Goal: Information Seeking & Learning: Learn about a topic

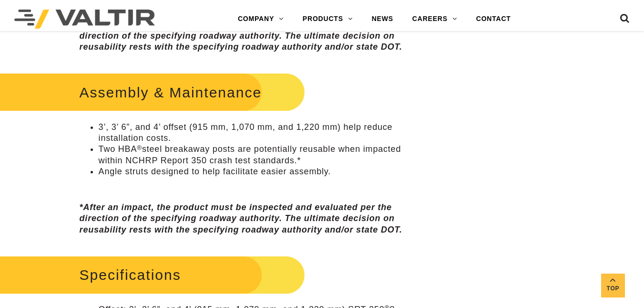
scroll to position [807, 0]
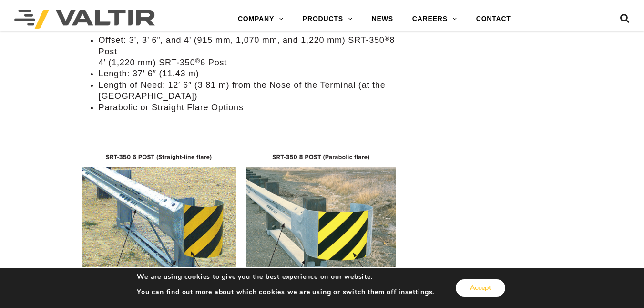
click at [476, 284] on button "Accept" at bounding box center [481, 287] width 50 height 17
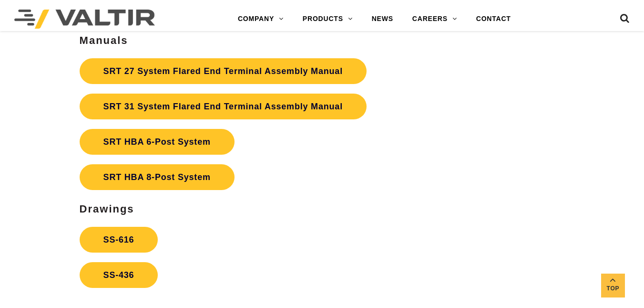
scroll to position [1739, 0]
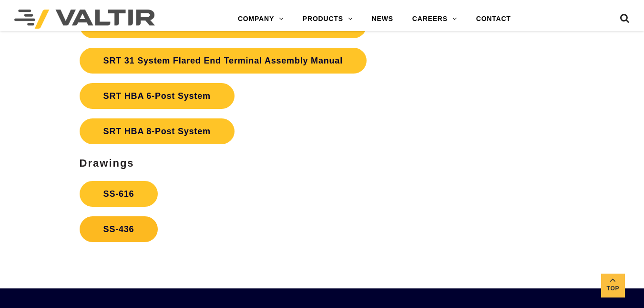
click at [134, 239] on link "SS-436" at bounding box center [119, 229] width 79 height 26
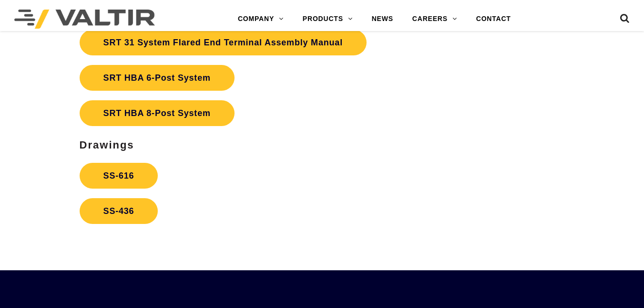
scroll to position [1739, 0]
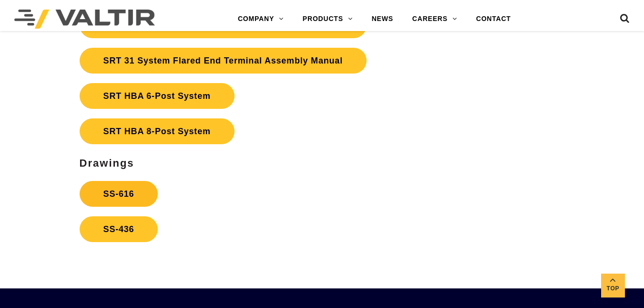
click at [129, 182] on link "SS-616" at bounding box center [119, 194] width 79 height 26
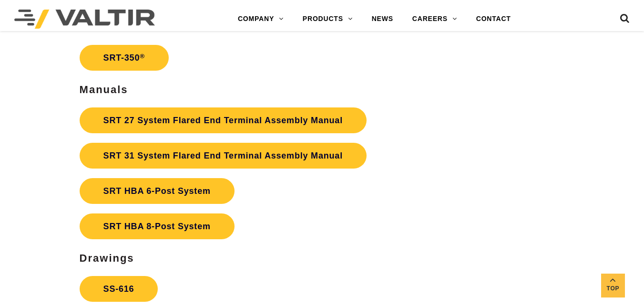
scroll to position [1667, 0]
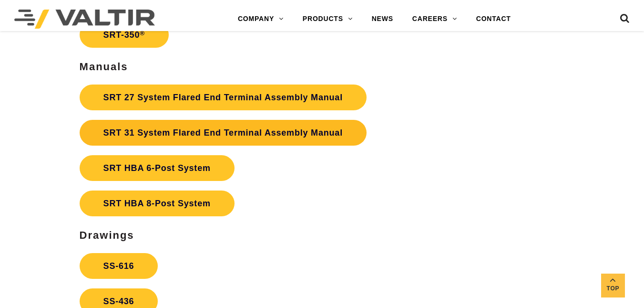
click at [335, 136] on link "SRT 31 System Flared End Terminal Assembly Manual" at bounding box center [223, 133] width 287 height 26
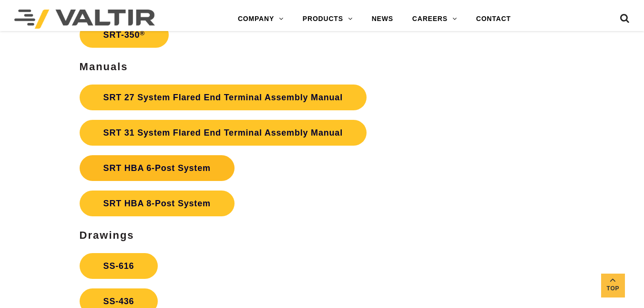
click at [155, 162] on link "SRT HBA 6-Post System" at bounding box center [157, 168] width 155 height 26
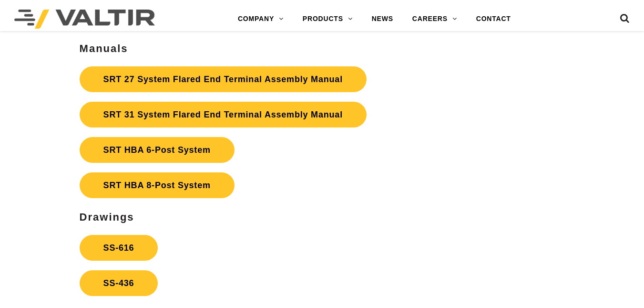
scroll to position [1667, 0]
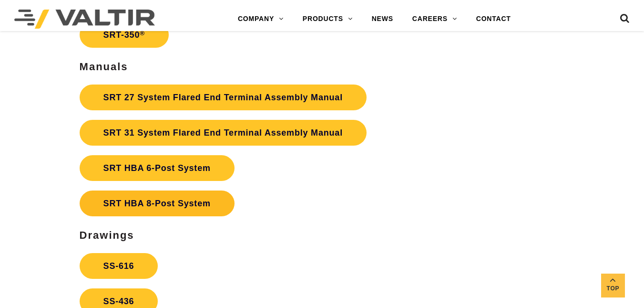
click at [189, 198] on link "SRT HBA 8-Post System" at bounding box center [157, 203] width 155 height 26
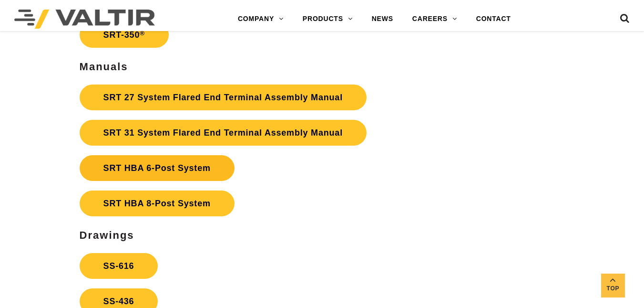
click at [181, 164] on strong "SRT HBA 6-Post System" at bounding box center [156, 168] width 107 height 10
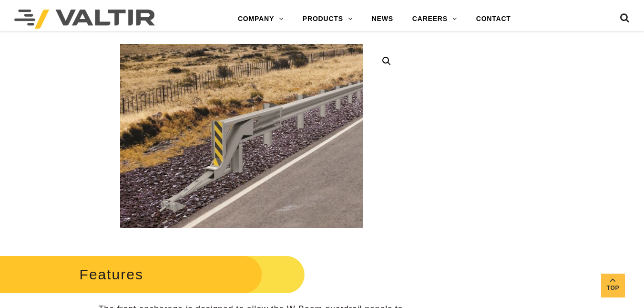
scroll to position [269, 0]
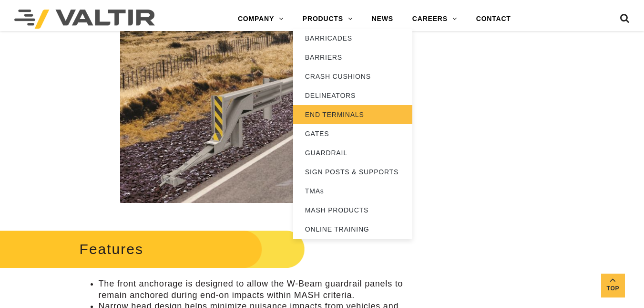
click at [328, 113] on link "END TERMINALS" at bounding box center [352, 114] width 119 height 19
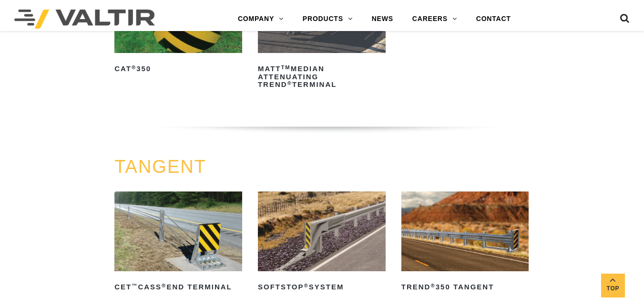
scroll to position [807, 0]
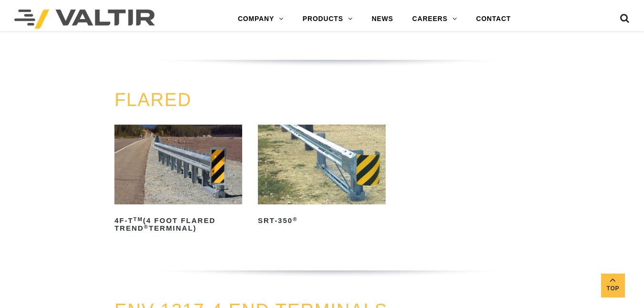
click at [178, 187] on img at bounding box center [178, 164] width 128 height 80
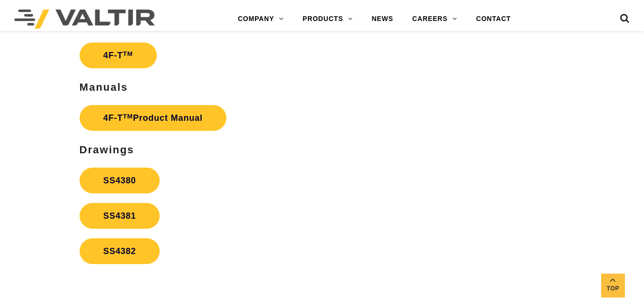
scroll to position [1614, 0]
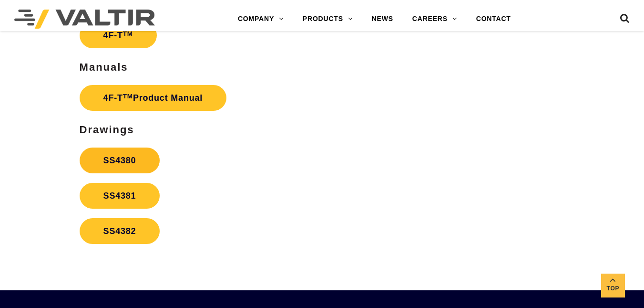
click at [139, 170] on link "SS4380" at bounding box center [120, 160] width 81 height 26
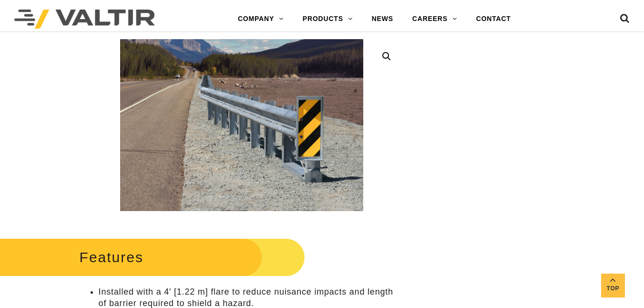
scroll to position [260, 0]
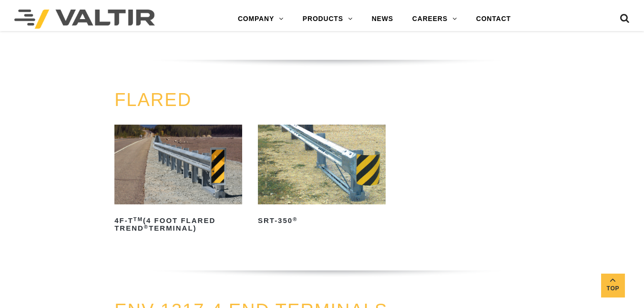
click at [274, 145] on img at bounding box center [322, 164] width 128 height 80
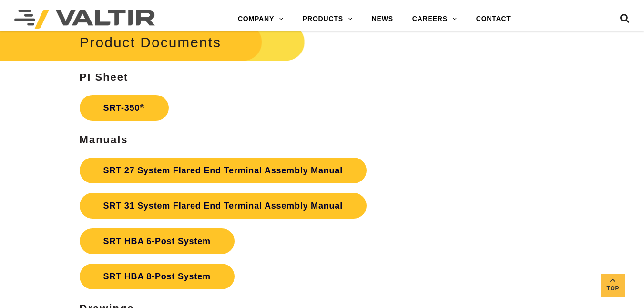
scroll to position [1614, 0]
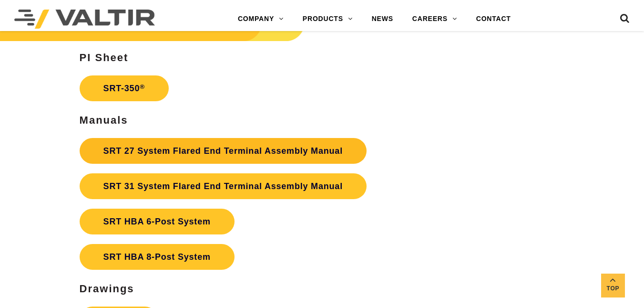
click at [294, 155] on link "SRT 27 System Flared End Terminal Assembly Manual" at bounding box center [223, 151] width 287 height 26
